Goal: Task Accomplishment & Management: Use online tool/utility

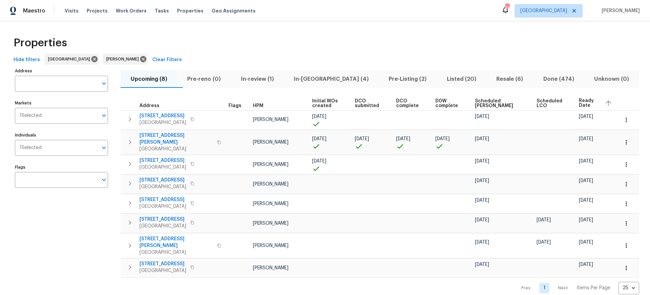
click at [387, 80] on span "Pre-Listing (2)" at bounding box center [408, 78] width 50 height 9
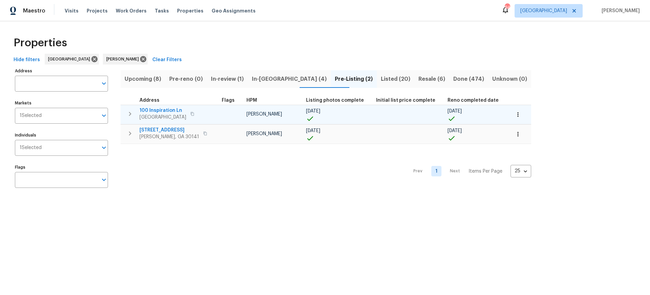
click at [160, 109] on span "100 Inspiration Ln" at bounding box center [162, 110] width 47 height 7
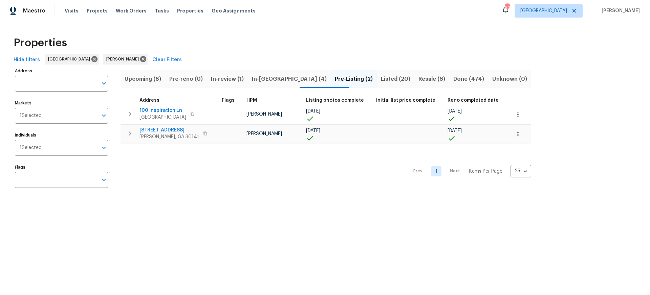
click at [280, 78] on span "In-reno (4)" at bounding box center [289, 78] width 75 height 9
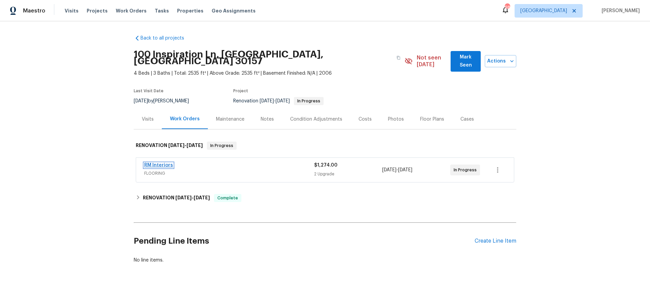
click at [156, 163] on link "RM Interiors" at bounding box center [158, 165] width 29 height 5
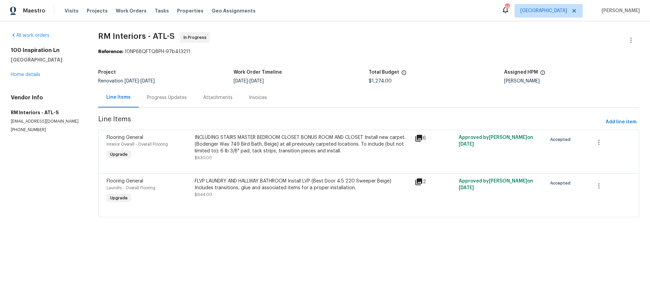
click at [166, 97] on div "Progress Updates" at bounding box center [167, 97] width 40 height 7
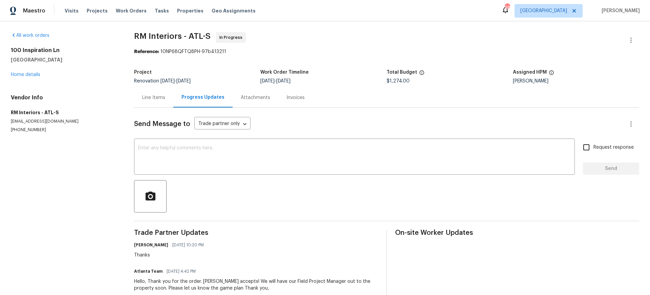
click at [152, 98] on div "Line Items" at bounding box center [153, 97] width 23 height 7
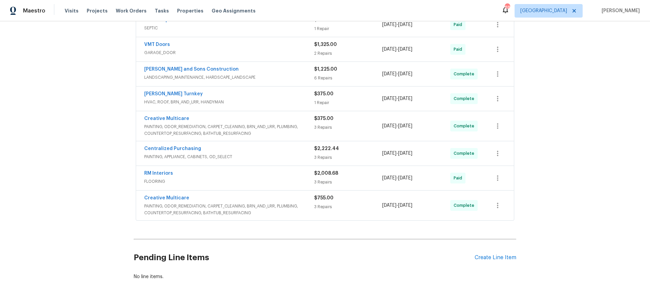
scroll to position [219, 0]
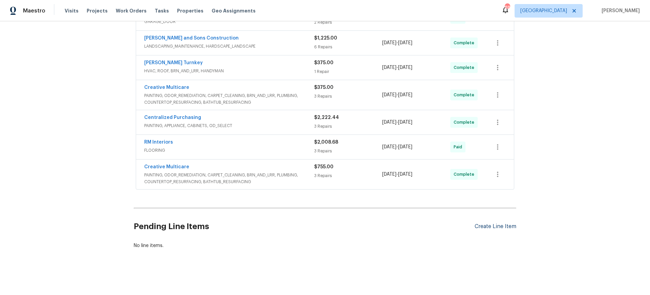
click at [486, 226] on div "Create Line Item" at bounding box center [495, 227] width 42 height 6
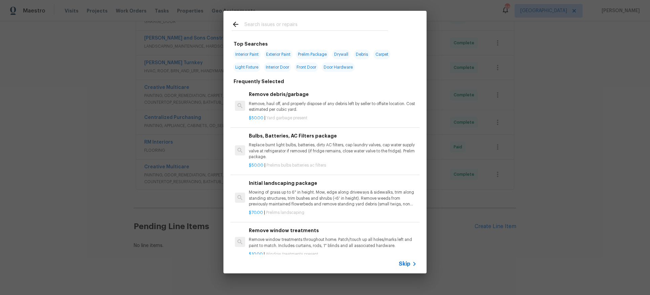
click at [412, 264] on icon at bounding box center [414, 264] width 8 height 8
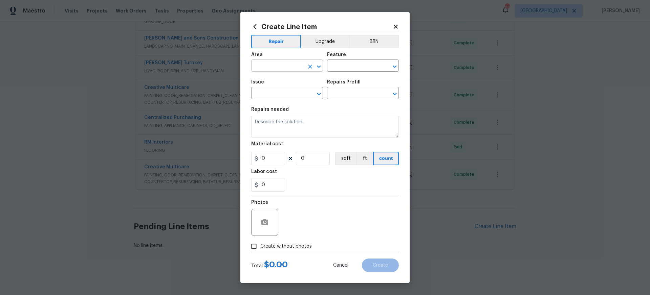
click at [268, 64] on input "text" at bounding box center [277, 66] width 53 height 10
click at [275, 91] on li "Interior Overall" at bounding box center [287, 92] width 72 height 11
type input "Interior Overall"
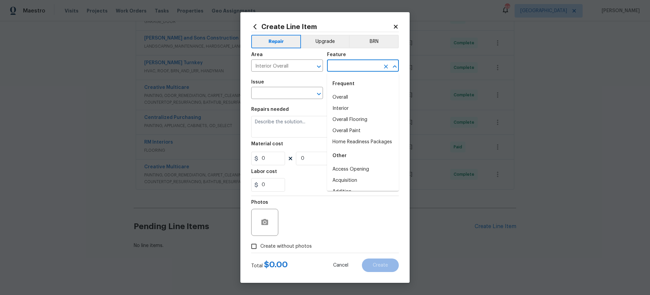
click at [341, 64] on input "text" at bounding box center [353, 66] width 53 height 10
click at [353, 118] on li "Overall Flooring" at bounding box center [363, 119] width 72 height 11
type input "Overall Flooring"
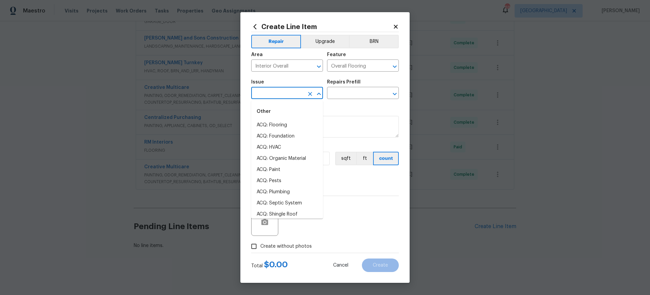
click at [291, 94] on input "text" at bounding box center [277, 94] width 53 height 10
click at [283, 148] on li "Flooring General" at bounding box center [287, 147] width 72 height 11
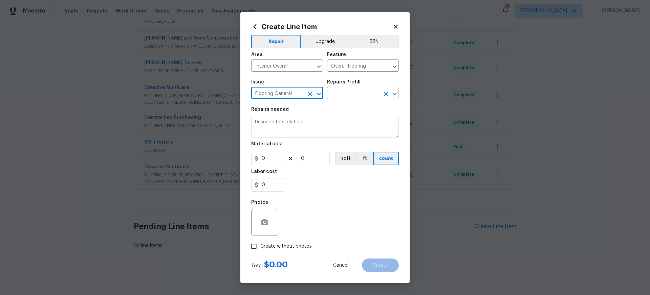
type input "Flooring General"
click at [350, 95] on input "text" at bounding box center [353, 94] width 53 height 10
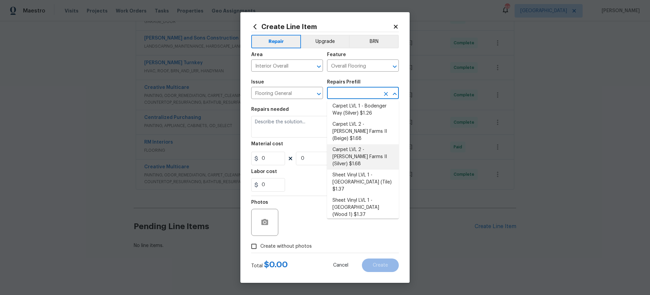
scroll to position [26, 0]
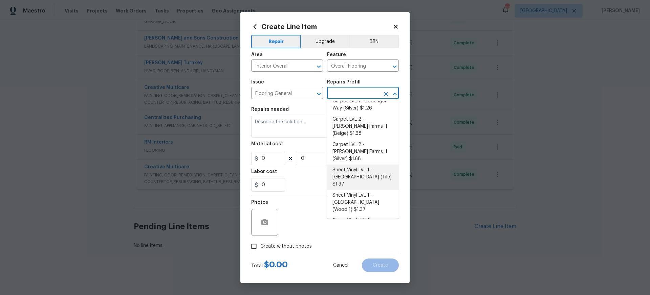
click at [360, 165] on li "Sheet Vinyl LVL 1 - Sugar Valley (Tile) $1.37" at bounding box center [363, 177] width 72 height 25
type textarea "Install sheet vinyl flooring (Sugar Valley - Tile "Look", 592 Cool Sands) inclu…"
type input "1"
type input "Sheet Vinyl LVL 1 - Sugar Valley (Tile) $1.37"
type input "1.37"
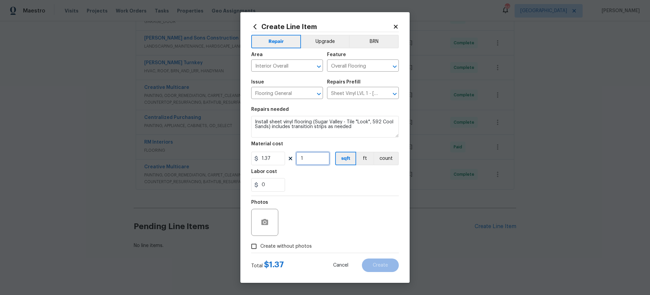
click at [309, 158] on input "1" at bounding box center [313, 159] width 34 height 14
type input "568"
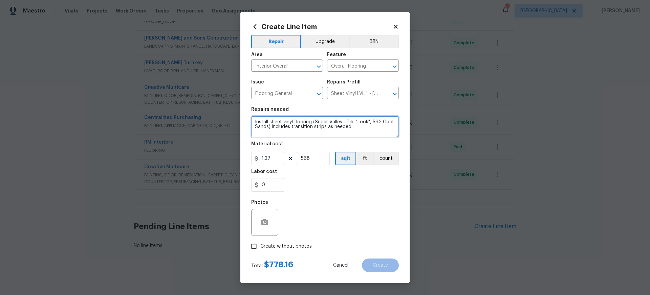
click at [254, 122] on textarea "Install sheet vinyl flooring (Sugar Valley - Tile "Look", 592 Cool Sands) inclu…" at bounding box center [325, 127] width 148 height 22
click at [261, 123] on textarea "Install sheet vinyl flooring (Sugar Valley - Tile "Look", 592 Cool Sands) inclu…" at bounding box center [325, 127] width 148 height 22
type textarea "KITCHEN HALLWAY BATHROOM AND LAUNDRY Install sheet vinyl flooring (Sugar Valley…"
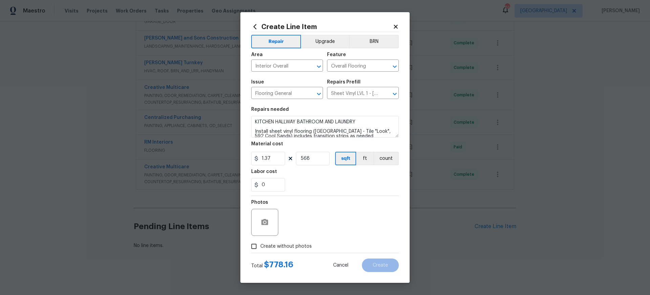
click at [254, 247] on input "Create without photos" at bounding box center [253, 246] width 13 height 13
checkbox input "true"
click at [300, 215] on textarea at bounding box center [341, 222] width 115 height 27
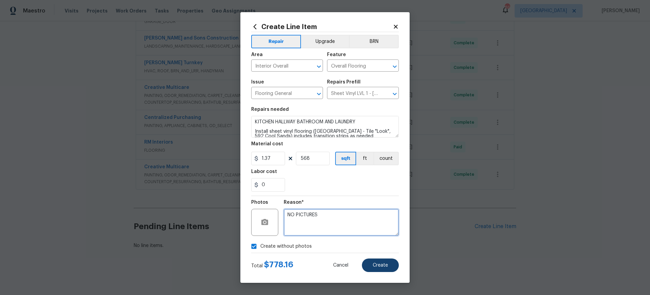
type textarea "NO PICTURES"
click at [379, 267] on span "Create" at bounding box center [380, 265] width 15 height 5
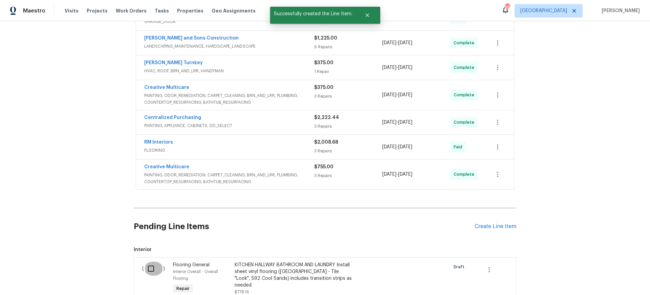
click at [152, 269] on input "checkbox" at bounding box center [153, 269] width 19 height 14
checkbox input "true"
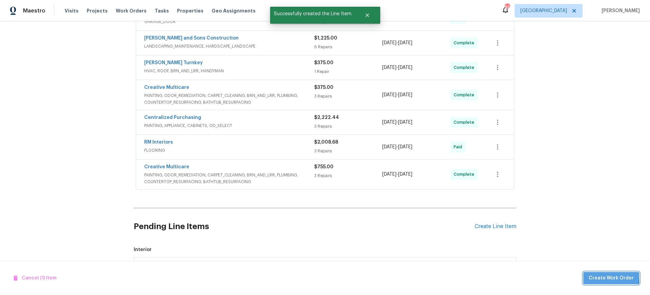
click at [613, 276] on span "Create Work Order" at bounding box center [610, 278] width 45 height 8
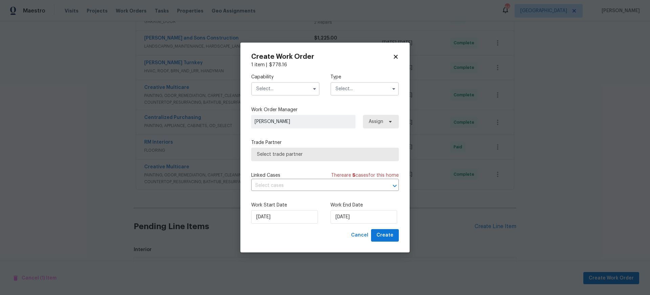
click at [266, 90] on input "text" at bounding box center [285, 89] width 68 height 14
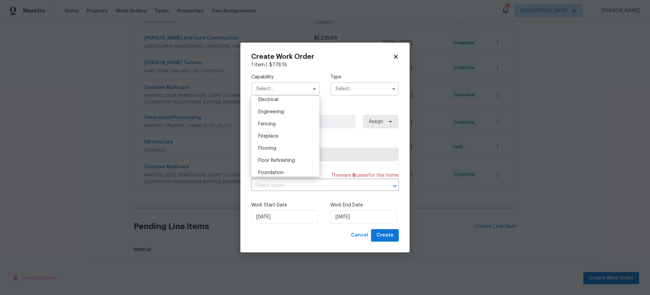
scroll to position [218, 0]
click at [272, 148] on span "Flooring" at bounding box center [267, 148] width 18 height 5
type input "Flooring"
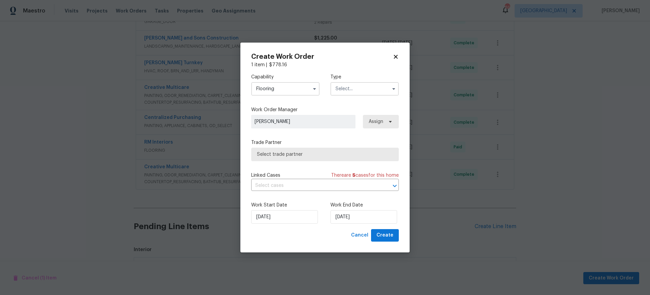
click at [360, 88] on input "text" at bounding box center [364, 89] width 68 height 14
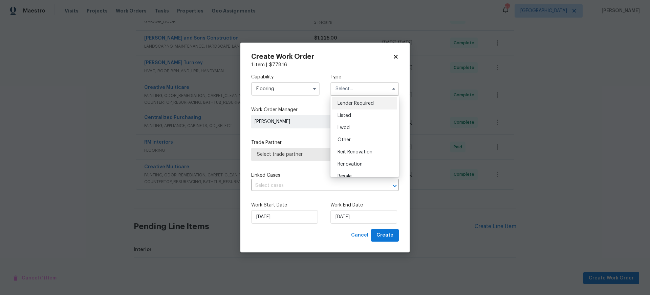
scroll to position [81, 0]
click at [354, 133] on span "Renovation" at bounding box center [349, 132] width 25 height 5
type input "Renovation"
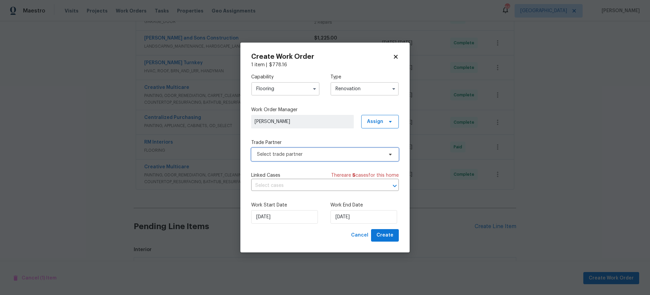
click at [301, 155] on span "Select trade partner" at bounding box center [320, 154] width 126 height 7
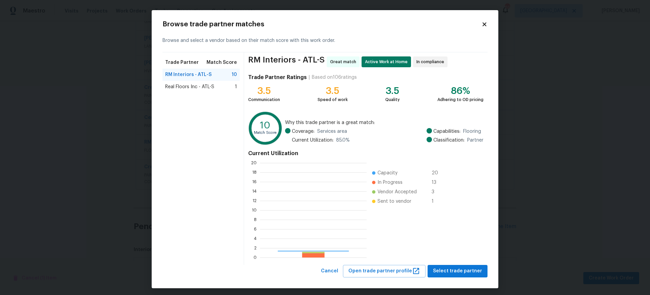
scroll to position [95, 107]
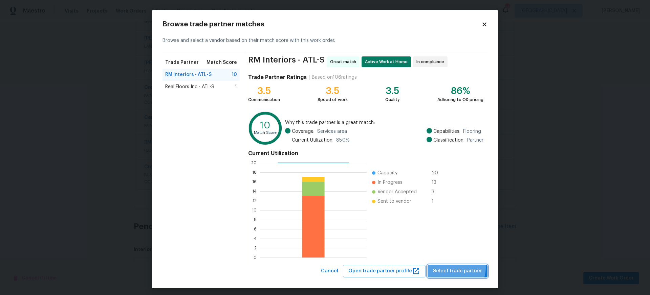
click at [454, 268] on span "Select trade partner" at bounding box center [457, 271] width 49 height 8
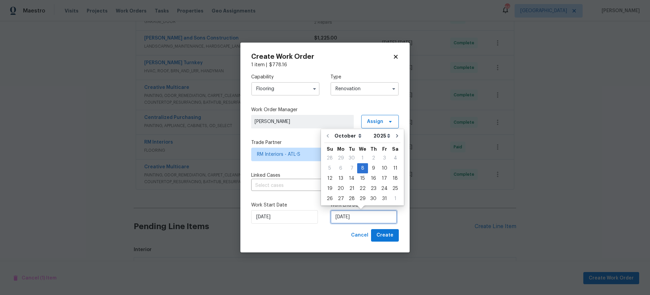
click at [350, 219] on input "10/8/2025" at bounding box center [363, 217] width 67 height 14
click at [381, 167] on div "10" at bounding box center [384, 168] width 11 height 9
type input "10/10/2025"
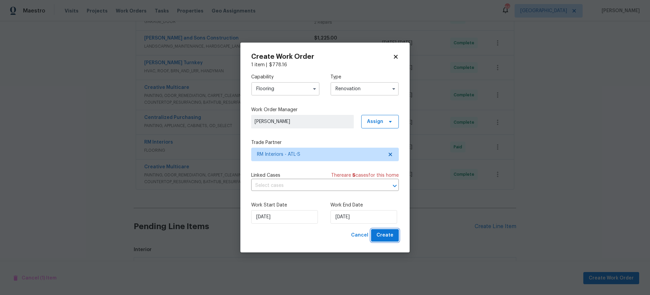
click at [382, 235] on span "Create" at bounding box center [384, 235] width 17 height 8
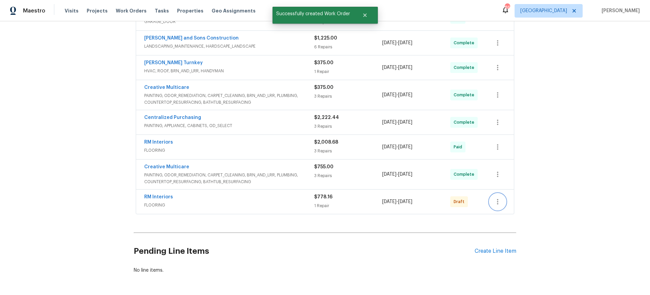
click at [497, 201] on icon "button" at bounding box center [497, 201] width 1 height 5
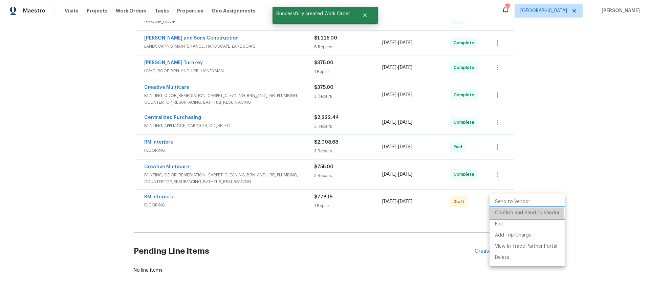
click at [506, 213] on li "Confirm and Send to Vendor" at bounding box center [526, 213] width 75 height 11
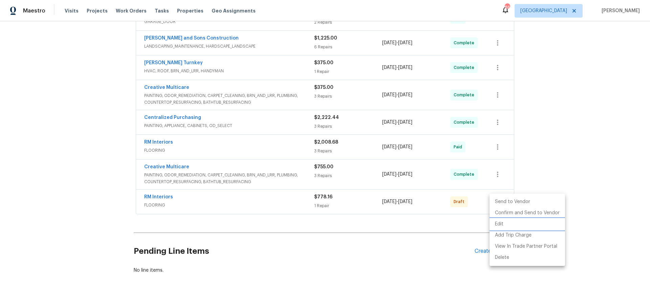
scroll to position [11, 0]
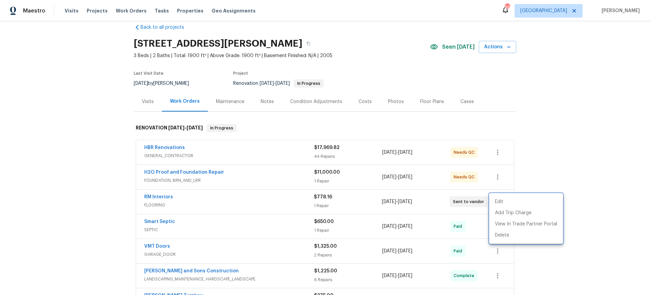
click at [159, 197] on div at bounding box center [325, 147] width 650 height 295
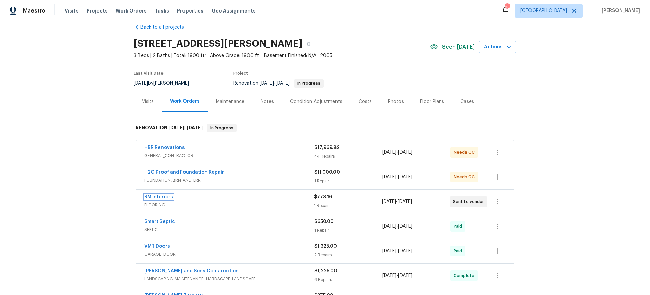
click at [159, 197] on link "RM Interiors" at bounding box center [158, 197] width 29 height 5
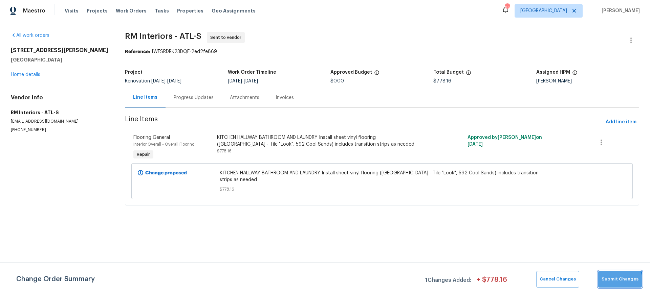
click at [616, 282] on span "Submit Changes" at bounding box center [619, 280] width 37 height 8
click at [617, 279] on span "Submit Changes" at bounding box center [619, 280] width 37 height 8
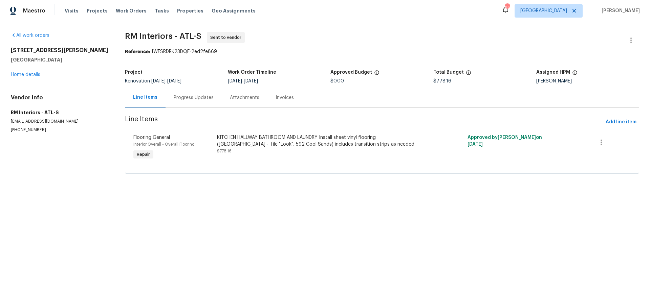
click at [190, 98] on div "Progress Updates" at bounding box center [194, 97] width 40 height 7
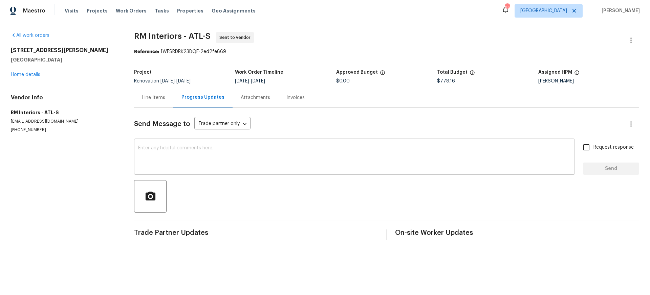
click at [157, 146] on textarea at bounding box center [354, 158] width 432 height 24
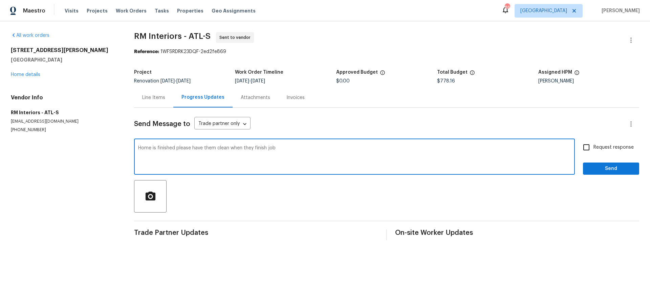
type textarea "Home is finished please have them clean when they finish job"
click at [587, 147] on input "Request response" at bounding box center [586, 147] width 14 height 14
checkbox input "true"
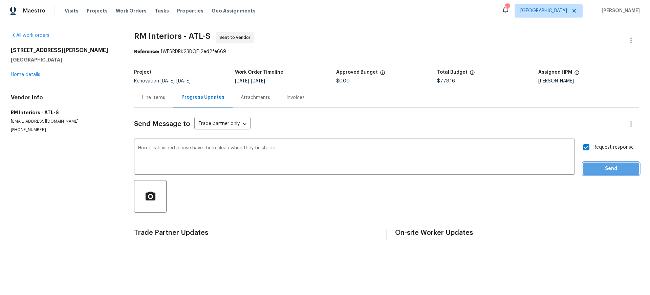
click at [606, 170] on span "Send" at bounding box center [610, 169] width 45 height 8
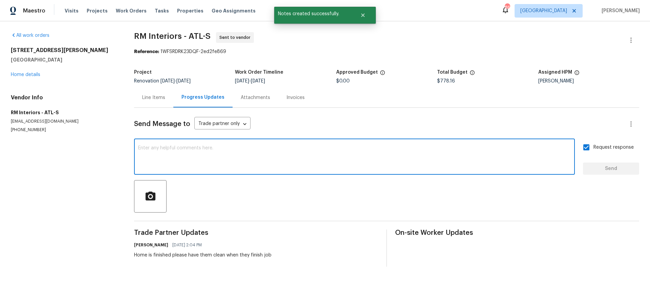
click at [203, 150] on textarea at bounding box center [354, 158] width 432 height 24
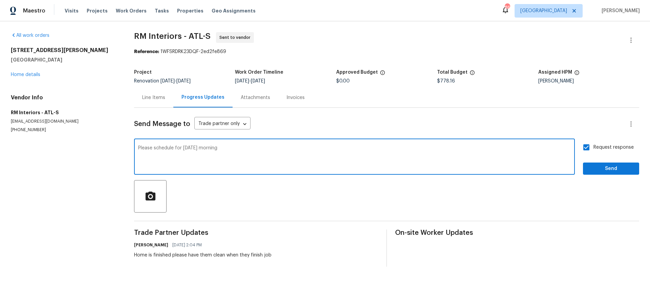
type textarea "Please schedule for tomorrow morning"
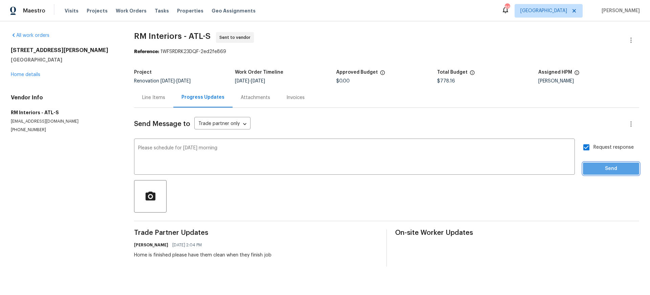
click at [605, 170] on span "Send" at bounding box center [610, 169] width 45 height 8
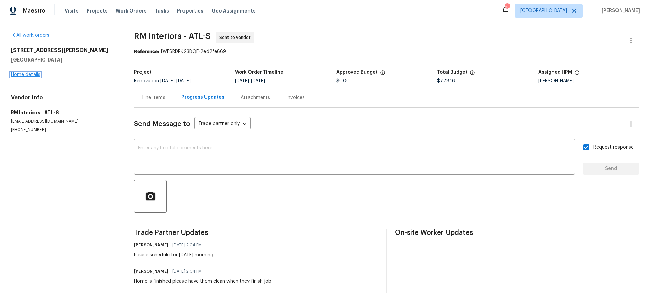
click at [32, 75] on link "Home details" at bounding box center [25, 74] width 29 height 5
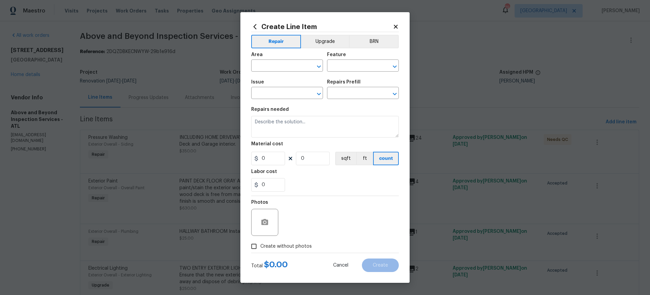
click at [395, 25] on icon at bounding box center [395, 27] width 6 height 6
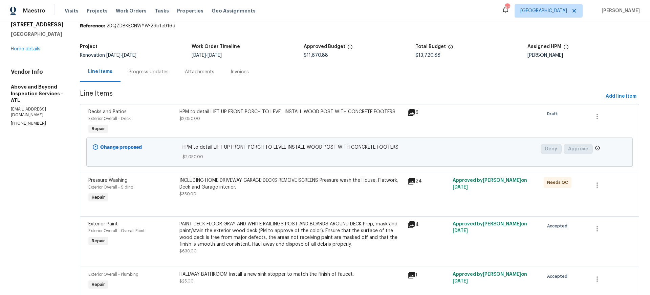
scroll to position [27, 0]
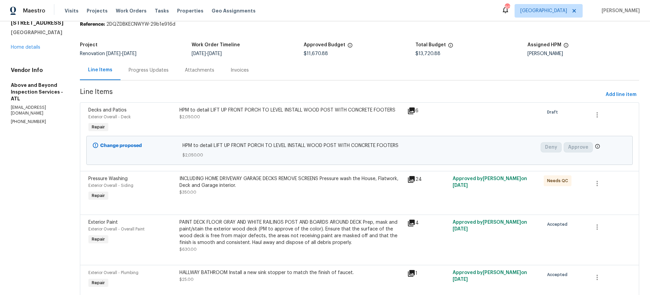
click at [165, 69] on div "Progress Updates" at bounding box center [149, 70] width 40 height 7
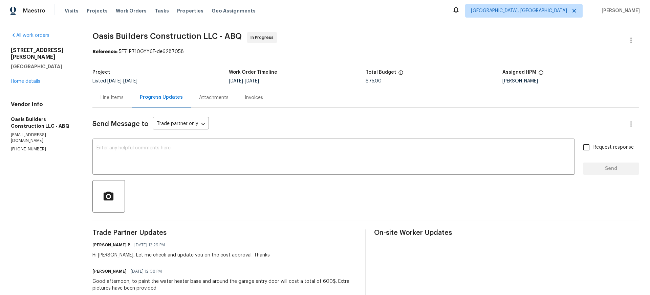
click at [116, 98] on div "Line Items" at bounding box center [111, 97] width 23 height 7
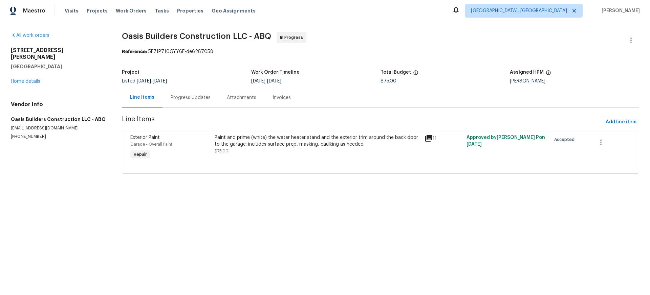
click at [285, 139] on div "Paint and prime (white) the water heater stand and the exterior trim around the…" at bounding box center [318, 141] width 206 height 14
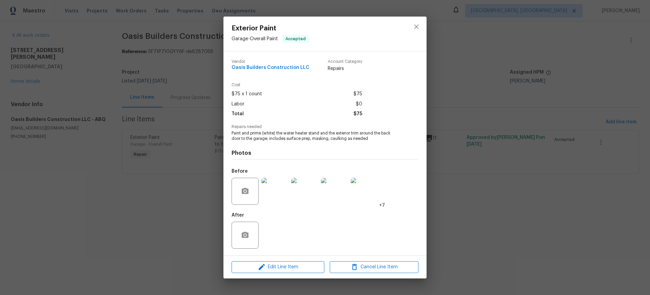
click at [275, 193] on img at bounding box center [274, 191] width 27 height 27
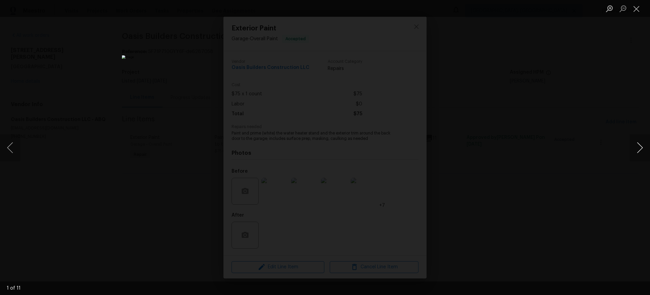
click at [640, 147] on button "Next image" at bounding box center [639, 147] width 20 height 27
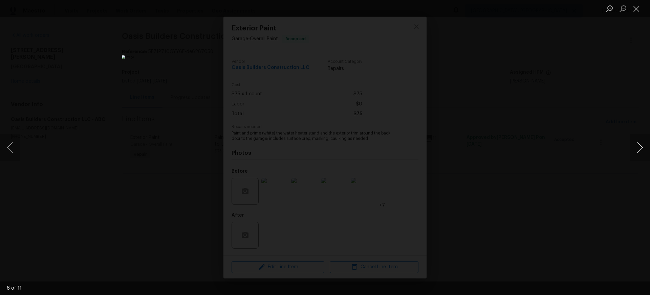
click at [640, 147] on button "Next image" at bounding box center [639, 147] width 20 height 27
click at [637, 9] on button "Close lightbox" at bounding box center [636, 9] width 14 height 12
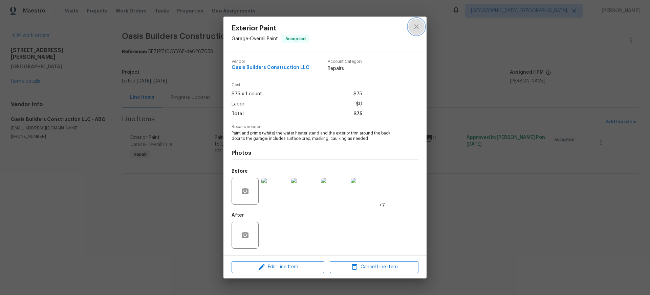
click at [414, 26] on icon "close" at bounding box center [416, 27] width 8 height 8
